Goal: Task Accomplishment & Management: Manage account settings

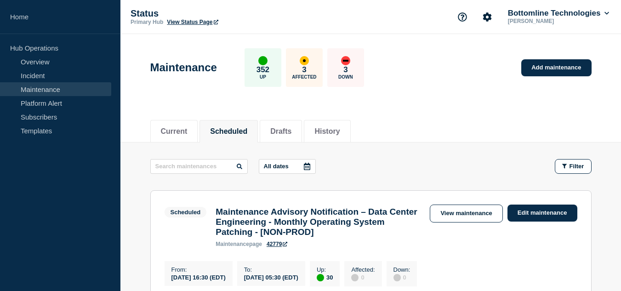
click at [72, 89] on link "Maintenance" at bounding box center [55, 89] width 111 height 14
click at [65, 61] on link "Overview" at bounding box center [55, 62] width 111 height 14
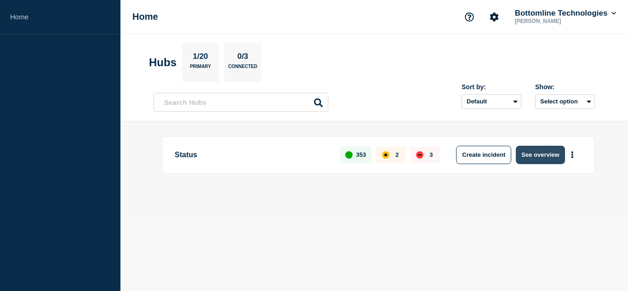
click at [534, 154] on button "See overview" at bounding box center [540, 155] width 49 height 18
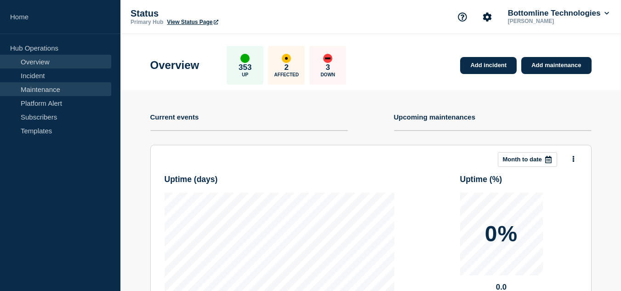
click at [77, 94] on link "Maintenance" at bounding box center [55, 89] width 111 height 14
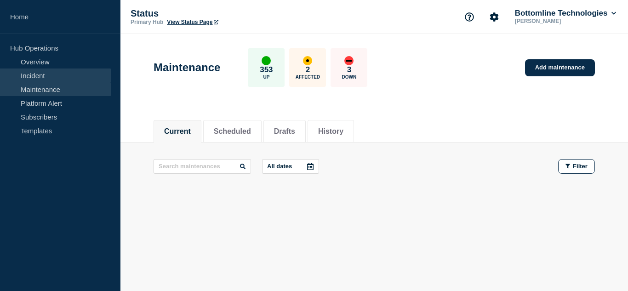
click at [68, 73] on link "Incident" at bounding box center [55, 75] width 111 height 14
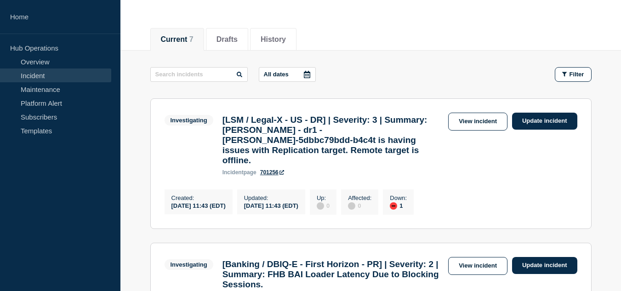
scroll to position [46, 0]
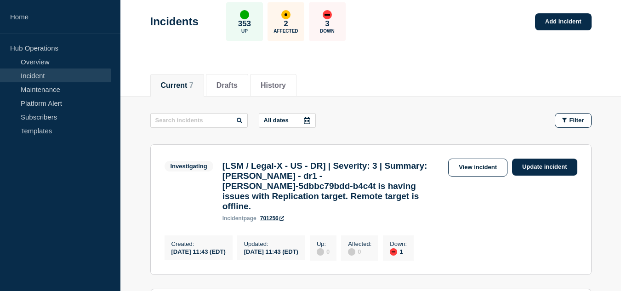
click at [57, 78] on link "Incident" at bounding box center [55, 75] width 111 height 14
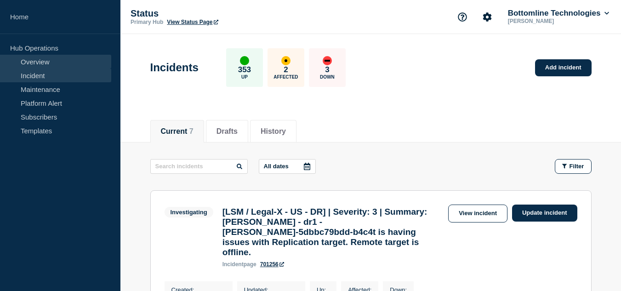
click at [63, 66] on link "Overview" at bounding box center [55, 62] width 111 height 14
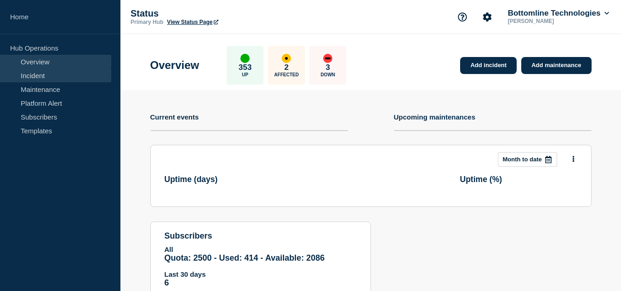
click at [57, 78] on link "Incident" at bounding box center [55, 75] width 111 height 14
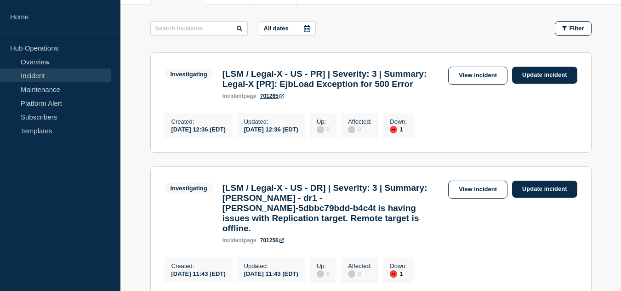
scroll to position [184, 0]
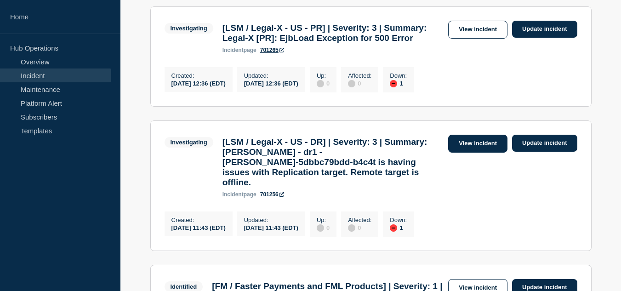
click at [455, 153] on link "View incident" at bounding box center [477, 144] width 59 height 18
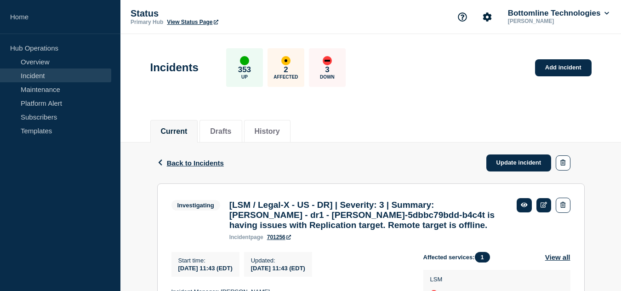
scroll to position [92, 0]
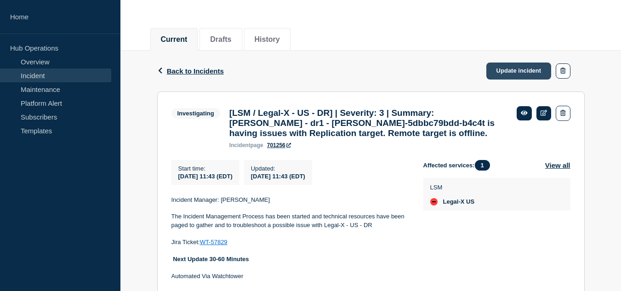
click at [491, 76] on link "Update incident" at bounding box center [518, 71] width 65 height 17
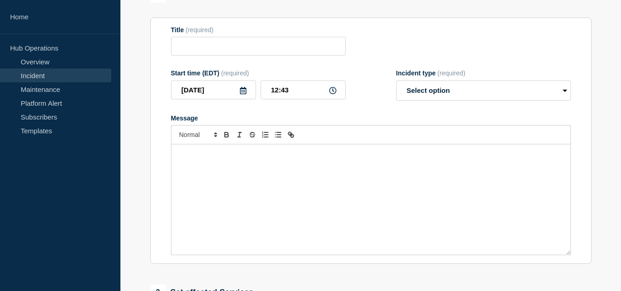
type input "[LSM / Legal-X - US - DR] | Severity: 3 | Summary: [PERSON_NAME] - dr1 - [PERSO…"
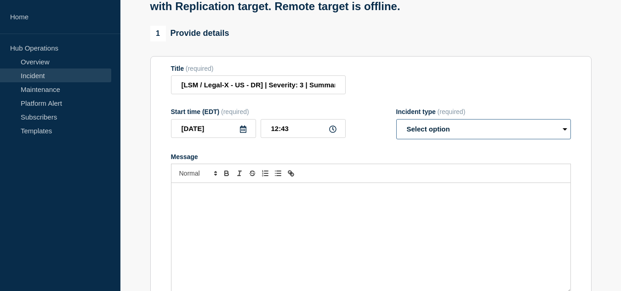
click at [428, 139] on select "Select option Investigating Identified Monitoring Resolved" at bounding box center [483, 129] width 175 height 20
select select "monitoring"
click at [396, 128] on select "Select option Investigating Identified Monitoring Resolved" at bounding box center [483, 129] width 175 height 20
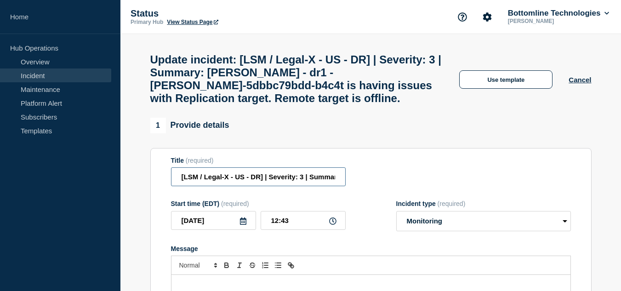
click at [310, 184] on input "[LSM / Legal-X - US - DR] | Severity: 3 | Summary: [PERSON_NAME] - dr1 - [PERSO…" at bounding box center [258, 176] width 175 height 19
paste input "WT-57829"
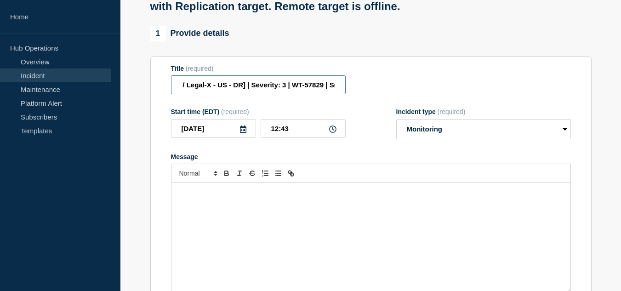
scroll to position [138, 0]
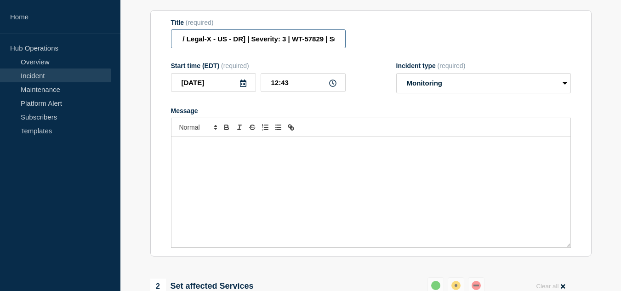
type input "[LSM / Legal-X - US - DR] | Severity: 3 | WT-57829 | Summary: [PERSON_NAME] - d…"
click at [247, 207] on div "Message" at bounding box center [370, 192] width 399 height 110
click at [255, 187] on div "Message" at bounding box center [370, 192] width 399 height 110
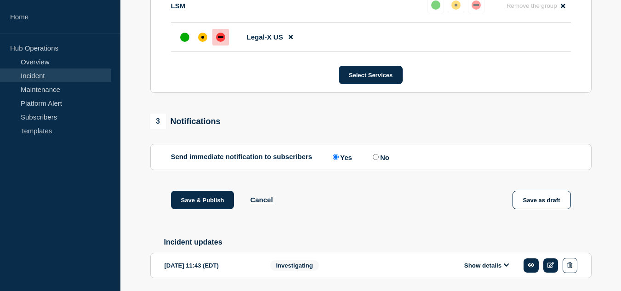
scroll to position [501, 0]
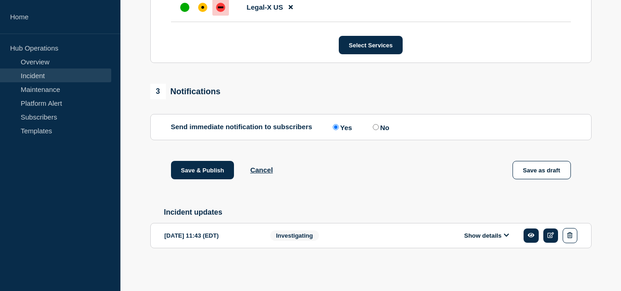
click at [504, 234] on icon at bounding box center [507, 235] width 6 height 6
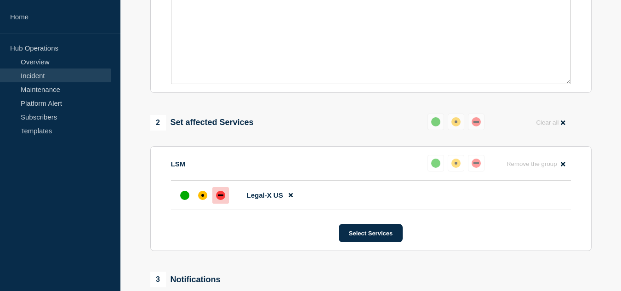
scroll to position [210, 0]
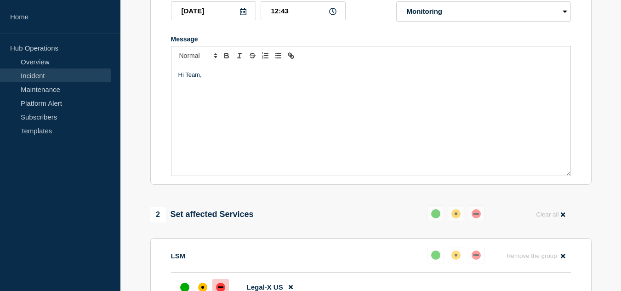
click at [243, 111] on div "Hi Team," at bounding box center [370, 120] width 399 height 110
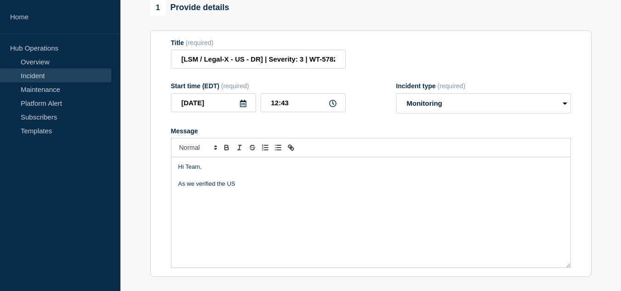
scroll to position [164, 0]
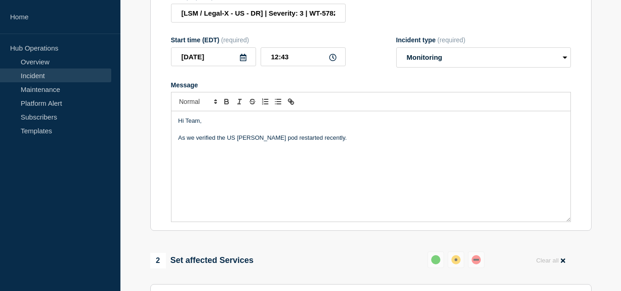
click at [347, 142] on p "As we verified the US [PERSON_NAME] pod restarted recently." at bounding box center [370, 138] width 385 height 8
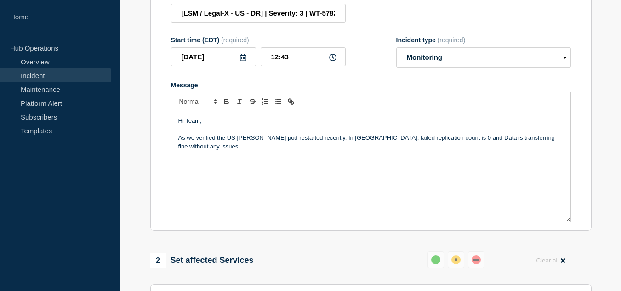
click at [217, 148] on p "As we verified the US [PERSON_NAME] pod restarted recently. In [GEOGRAPHIC_DATA…" at bounding box center [370, 142] width 385 height 17
click at [244, 159] on p "Message" at bounding box center [370, 155] width 385 height 8
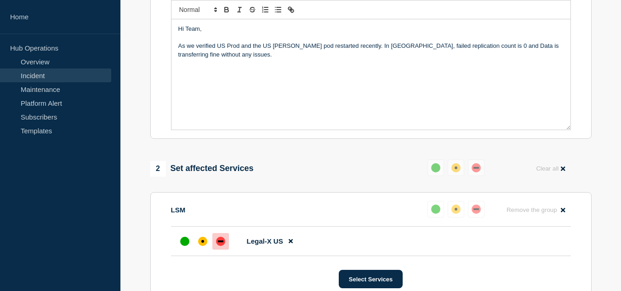
scroll to position [210, 0]
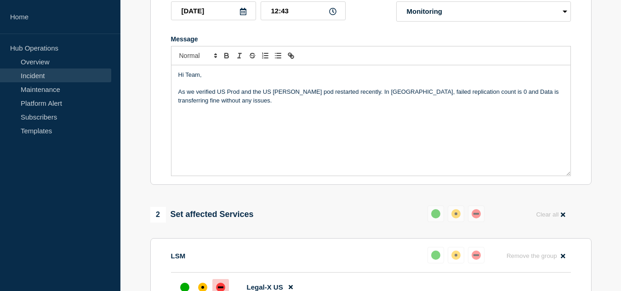
click at [253, 100] on p "As we verified US Prod and the US [PERSON_NAME] pod restarted recently. In [GEO…" at bounding box center [370, 96] width 385 height 17
click at [314, 121] on p "Message" at bounding box center [370, 117] width 385 height 8
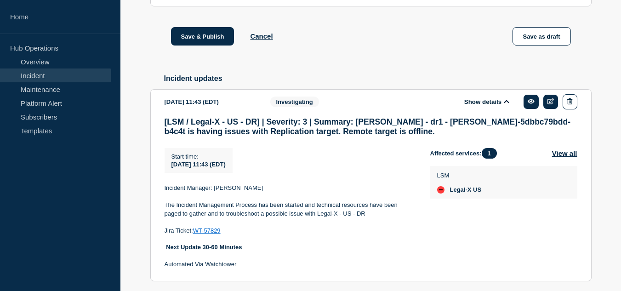
scroll to position [669, 0]
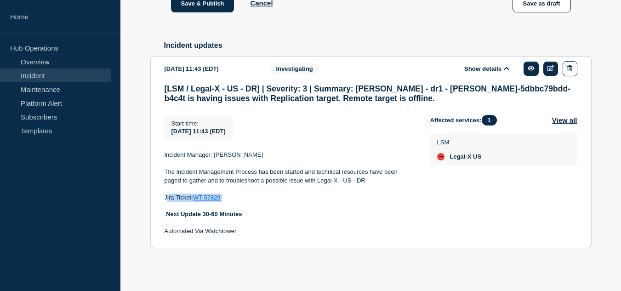
drag, startPoint x: 231, startPoint y: 197, endPoint x: 166, endPoint y: 196, distance: 64.8
click at [166, 196] on p "Jira Ticket: WT-57829" at bounding box center [290, 198] width 251 height 8
copy p "Jira Ticket: WT-57829"
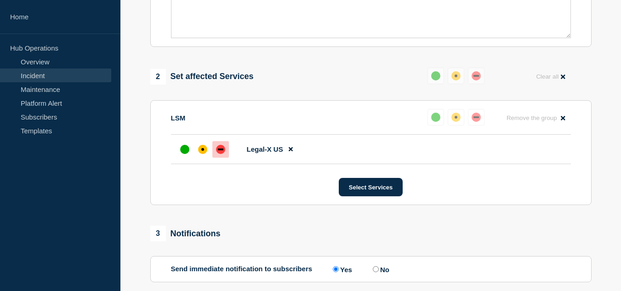
scroll to position [210, 0]
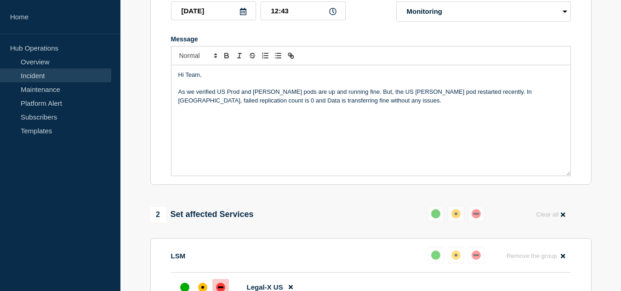
click at [240, 130] on p "Message" at bounding box center [370, 126] width 385 height 8
click at [217, 121] on p "Message" at bounding box center [370, 117] width 385 height 8
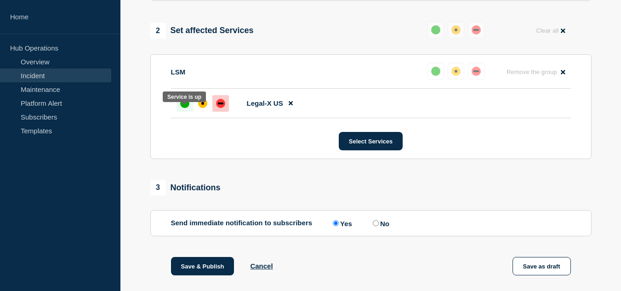
click at [188, 112] on div at bounding box center [185, 103] width 17 height 17
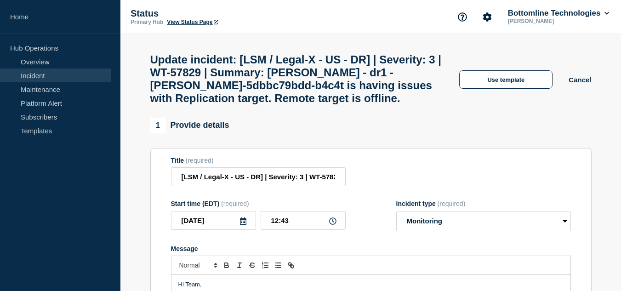
scroll to position [138, 0]
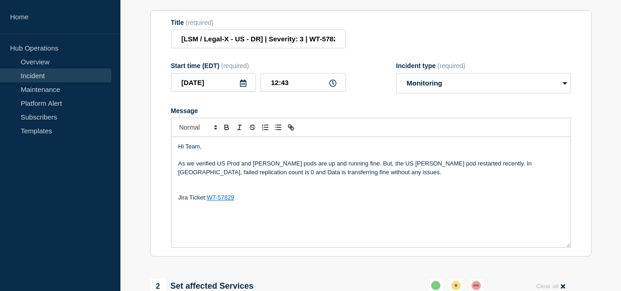
click at [253, 185] on p "Message" at bounding box center [370, 181] width 385 height 8
click at [193, 170] on p "As we verified US Prod and [PERSON_NAME] pods are up and running fine. But, the…" at bounding box center [370, 168] width 385 height 17
click at [247, 193] on p "Message" at bounding box center [370, 189] width 385 height 8
click at [244, 193] on p "Message" at bounding box center [370, 189] width 385 height 8
click at [253, 193] on p "Message" at bounding box center [370, 189] width 385 height 8
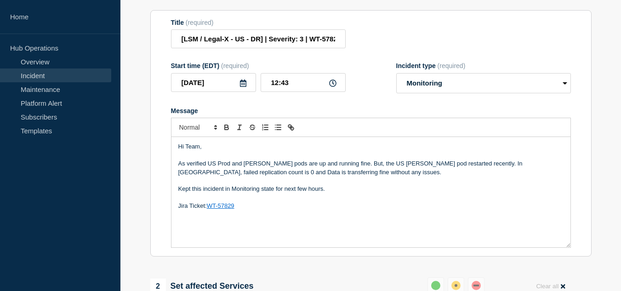
click at [179, 193] on p "Kept this incident in Monitoring state for next few hours." at bounding box center [370, 189] width 385 height 8
drag, startPoint x: 320, startPoint y: 198, endPoint x: 192, endPoint y: 199, distance: 128.7
click at [195, 193] on p "Kept this incident in Monitoring state for next few hours." at bounding box center [370, 189] width 385 height 8
click at [249, 185] on p "Message" at bounding box center [370, 181] width 385 height 8
click at [180, 193] on p "Kept this incident in Monitoring state for next few hours." at bounding box center [370, 189] width 385 height 8
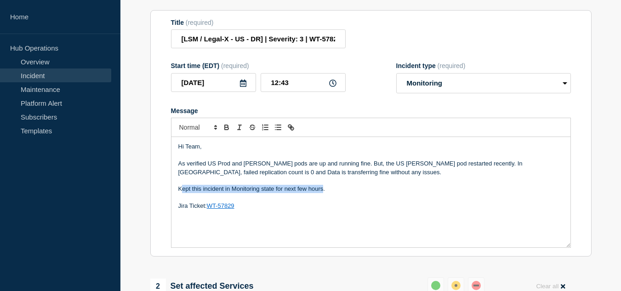
drag, startPoint x: 324, startPoint y: 199, endPoint x: 181, endPoint y: 197, distance: 143.4
click at [181, 193] on p "Kept this incident in Monitoring state for next few hours." at bounding box center [370, 189] width 385 height 8
click at [277, 193] on p "We are closely monitoring the pods." at bounding box center [370, 189] width 385 height 8
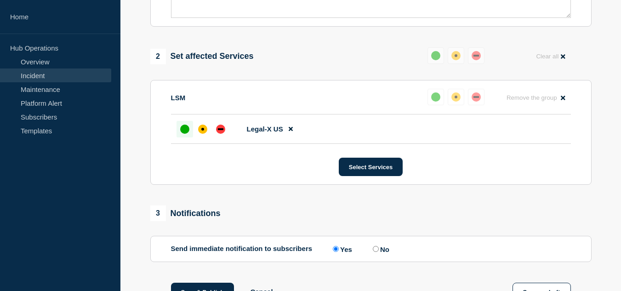
scroll to position [506, 0]
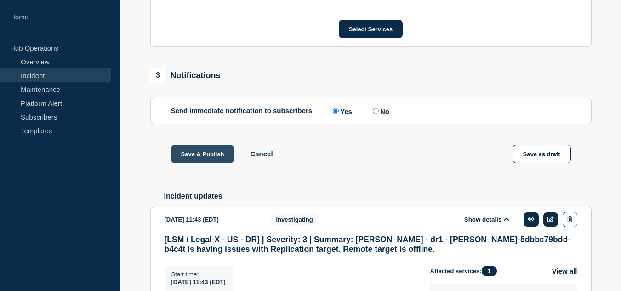
click at [205, 163] on button "Save & Publish" at bounding box center [202, 154] width 63 height 18
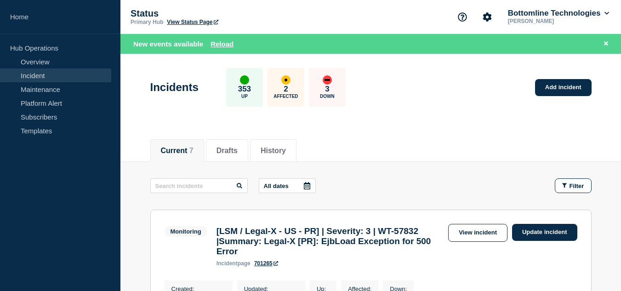
click at [370, 139] on div "Current 7 Drafts History" at bounding box center [370, 145] width 441 height 31
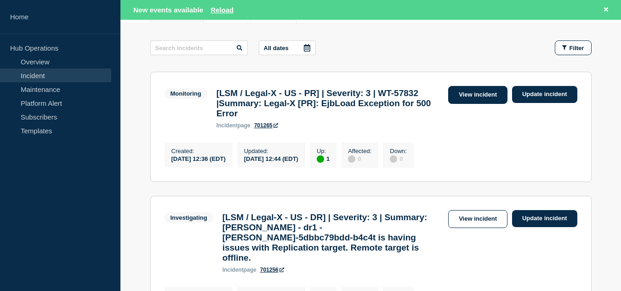
click at [459, 98] on link "View incident" at bounding box center [477, 95] width 59 height 18
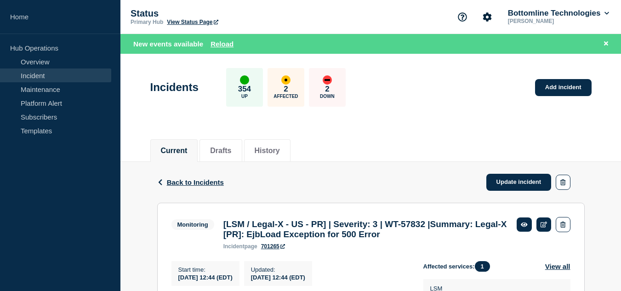
click at [66, 75] on link "Incident" at bounding box center [55, 75] width 111 height 14
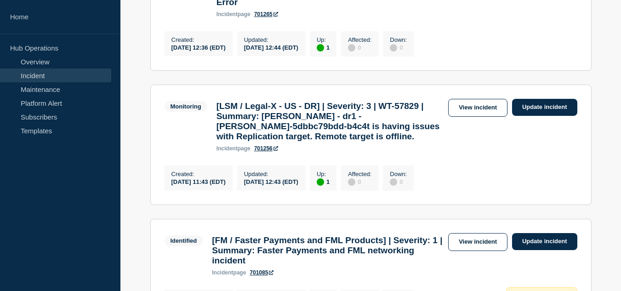
scroll to position [92, 0]
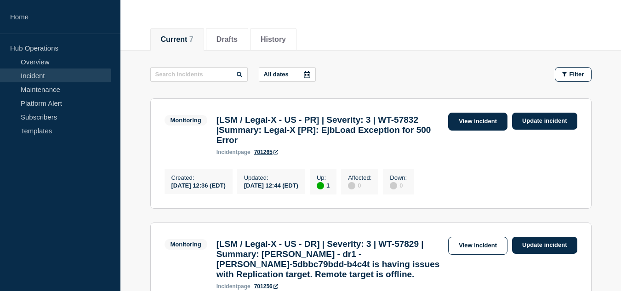
click at [459, 124] on link "View incident" at bounding box center [477, 122] width 59 height 18
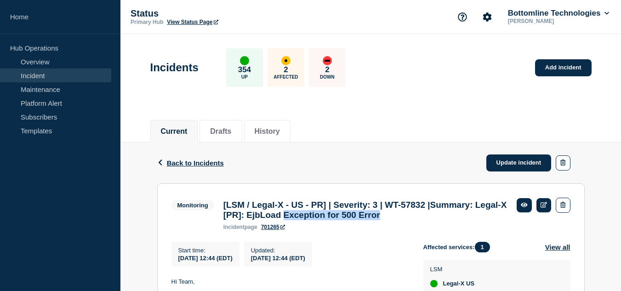
drag, startPoint x: 442, startPoint y: 221, endPoint x: 332, endPoint y: 219, distance: 109.9
click at [332, 219] on h3 "[LSM / Legal-X - US - PR] | Severity: 3 | WT-57832 |Summary: Legal-X [PR]: EjbL…" at bounding box center [365, 210] width 284 height 20
copy h3 "Exception for 500 Error"
click at [428, 101] on header "Incidents 354 Up 2 Affected 2 Down Add incident" at bounding box center [370, 72] width 501 height 77
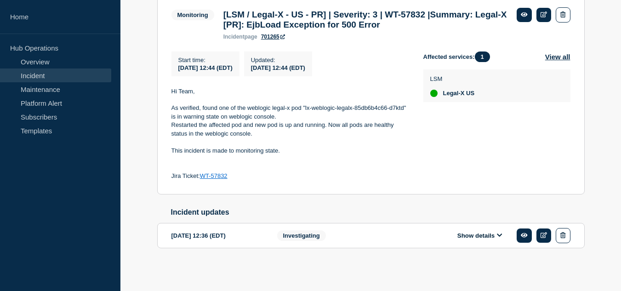
scroll to position [61, 0]
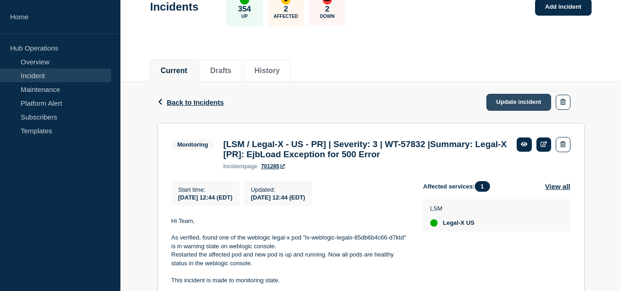
click at [499, 105] on link "Update incident" at bounding box center [518, 102] width 65 height 17
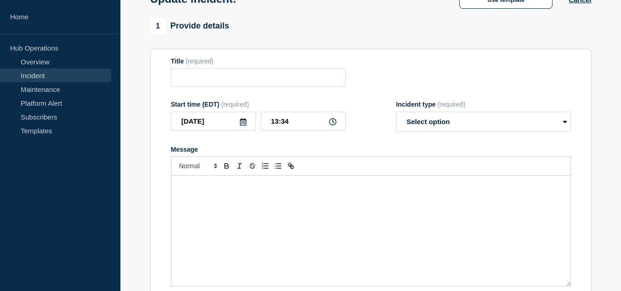
type input "[LSM / Legal-X - US - PR] | Severity: 3 | WT-57832 |Summary: Legal-X [PR]: EjbL…"
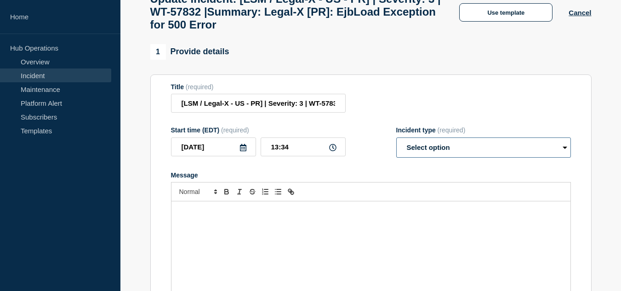
click at [433, 154] on select "Select option Investigating Identified Monitoring Resolved" at bounding box center [483, 147] width 175 height 20
select select "resolved"
click at [396, 144] on select "Select option Investigating Identified Monitoring Resolved" at bounding box center [483, 147] width 175 height 20
click at [361, 226] on div "Message" at bounding box center [370, 256] width 399 height 110
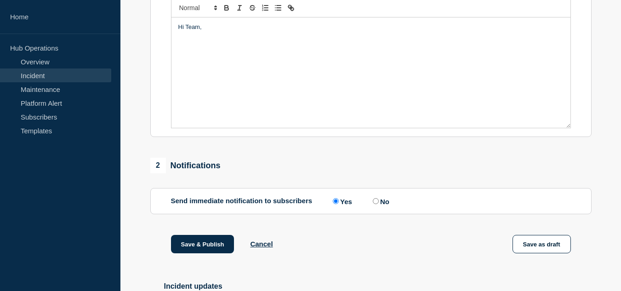
scroll to position [358, 0]
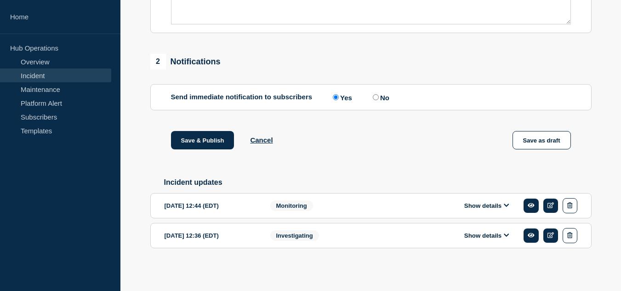
click at [480, 205] on button "Show details" at bounding box center [487, 206] width 51 height 8
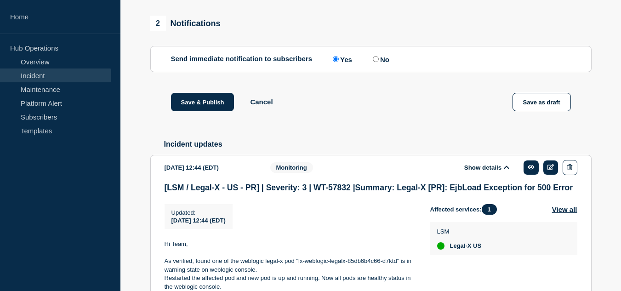
scroll to position [524, 0]
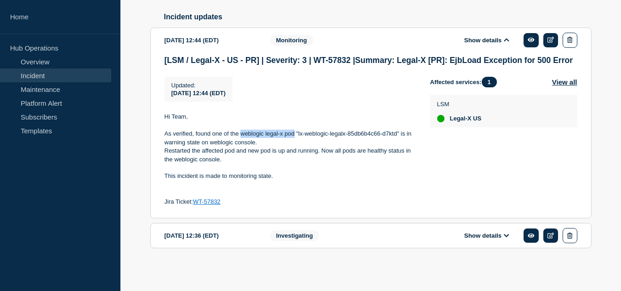
drag, startPoint x: 295, startPoint y: 134, endPoint x: 242, endPoint y: 133, distance: 52.4
click at [242, 133] on p "As verified, found one of the weblogic legal-x pod "lx-weblogic-legalx-85db6b4c…" at bounding box center [290, 138] width 251 height 17
copy p "weblogic legal-x pod"
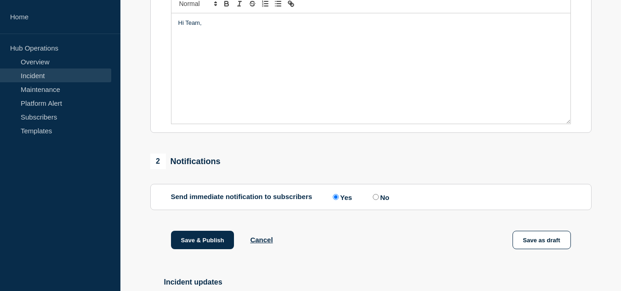
scroll to position [157, 0]
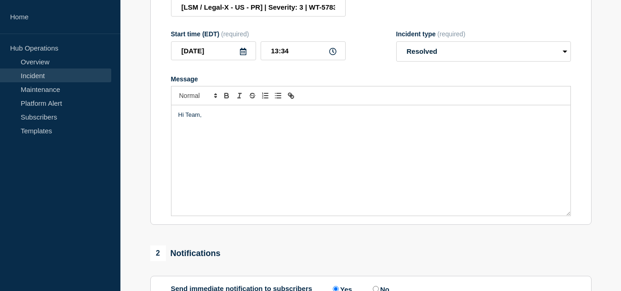
click at [200, 136] on p "Message" at bounding box center [370, 132] width 385 height 8
click at [183, 136] on p "weblogic legal-x pod" at bounding box center [370, 132] width 385 height 8
click at [250, 136] on p "All weblogic legal-x pod" at bounding box center [370, 132] width 385 height 8
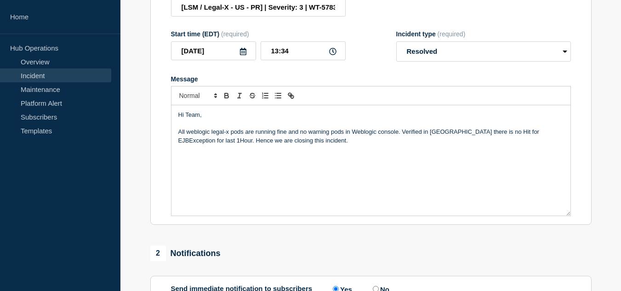
click at [325, 165] on div "Hi Team, All weblogic legal-x pods are running fine and no warning pods in Webl…" at bounding box center [370, 160] width 399 height 110
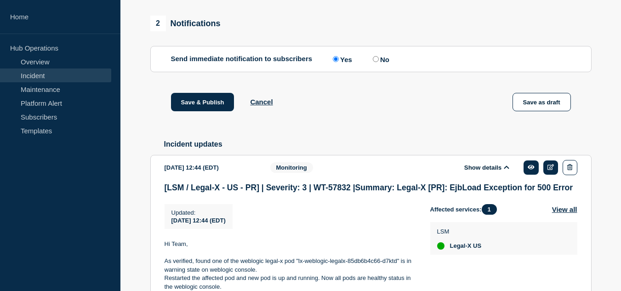
scroll to position [524, 0]
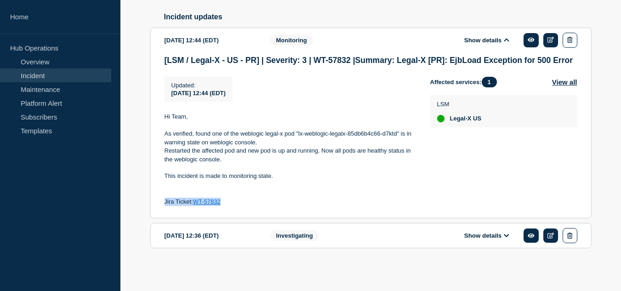
drag, startPoint x: 237, startPoint y: 199, endPoint x: 164, endPoint y: 200, distance: 73.6
click at [164, 200] on section "[DATE] 12:44 (EDT) Show details Monitoring [LSM / Legal-X - US - PR] | Severity…" at bounding box center [370, 123] width 441 height 191
copy p "Jira Ticket: WT-57832"
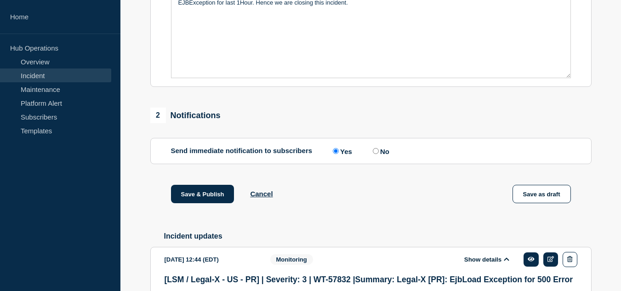
scroll to position [203, 0]
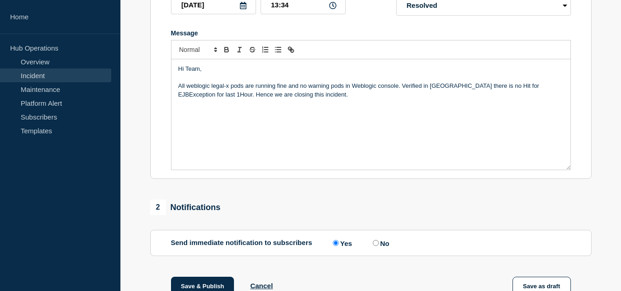
click at [250, 136] on div "Hi Team, All weblogic legal-x pods are running fine and no warning pods in Webl…" at bounding box center [370, 114] width 399 height 110
click at [308, 108] on div "Hi Team, All weblogic legal-x pods are running fine and no warning pods in Webl…" at bounding box center [370, 114] width 399 height 110
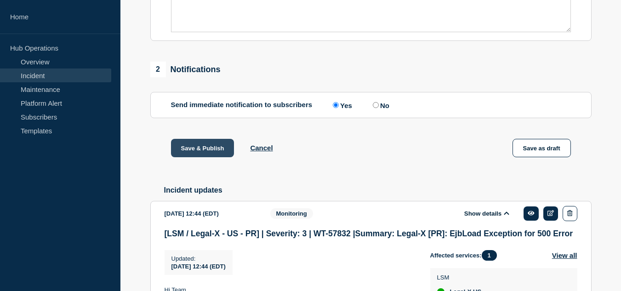
click at [213, 151] on button "Save & Publish" at bounding box center [202, 148] width 63 height 18
